Goal: Find specific page/section: Find specific page/section

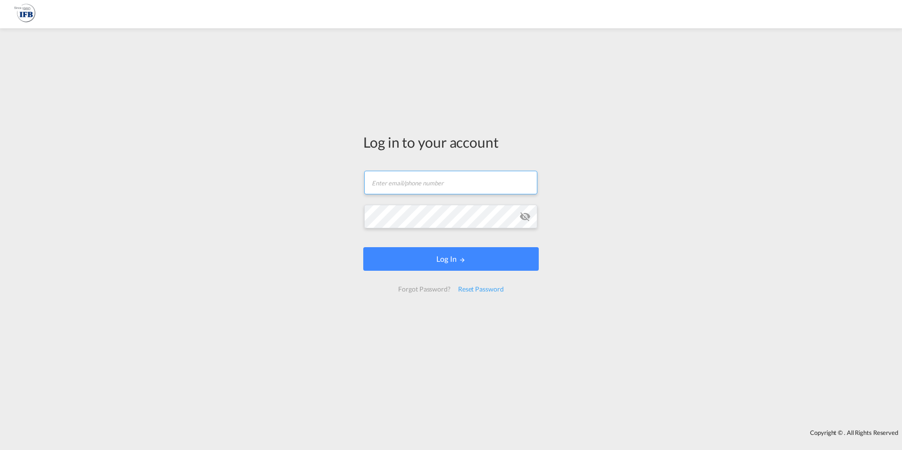
click at [390, 183] on input "text" at bounding box center [450, 183] width 173 height 24
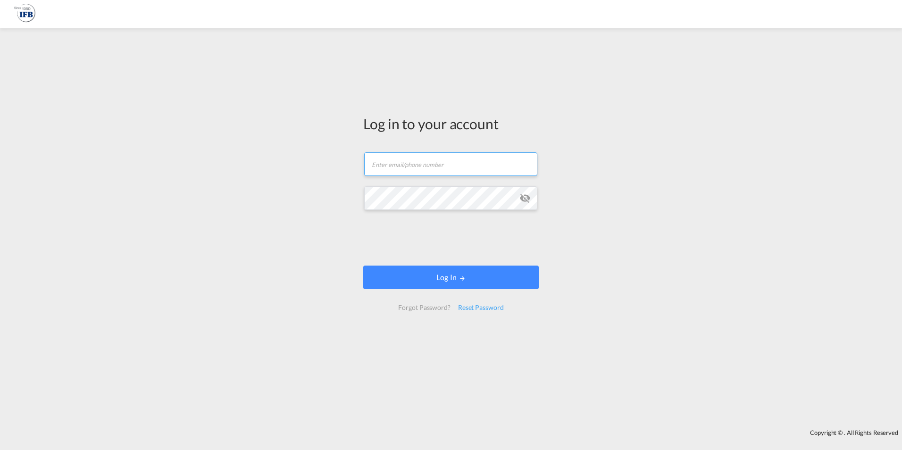
type input "[PERSON_NAME][EMAIL_ADDRESS][PERSON_NAME][DOMAIN_NAME]"
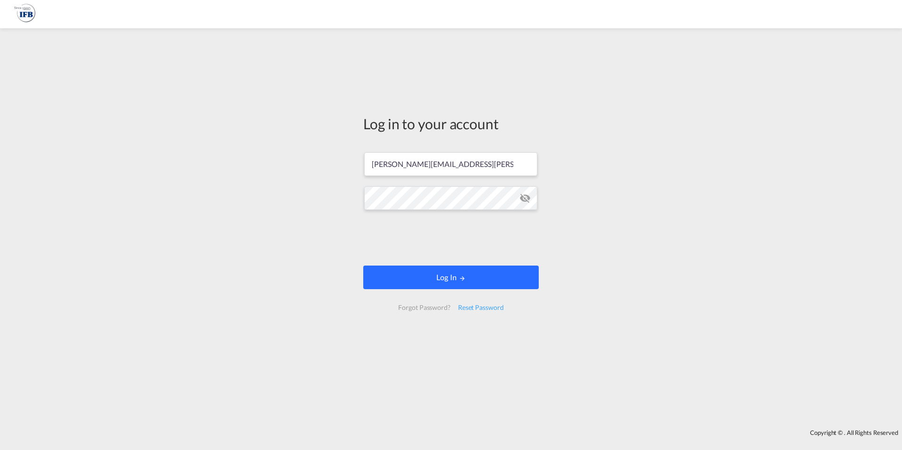
click at [452, 277] on button "Log In" at bounding box center [450, 278] width 175 height 24
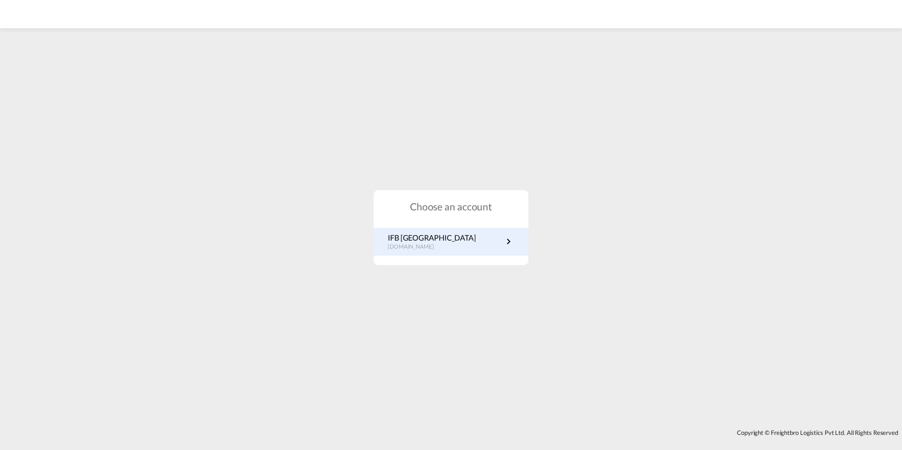
click at [420, 238] on p "IFB [GEOGRAPHIC_DATA]" at bounding box center [432, 238] width 88 height 10
